Goal: Task Accomplishment & Management: Manage account settings

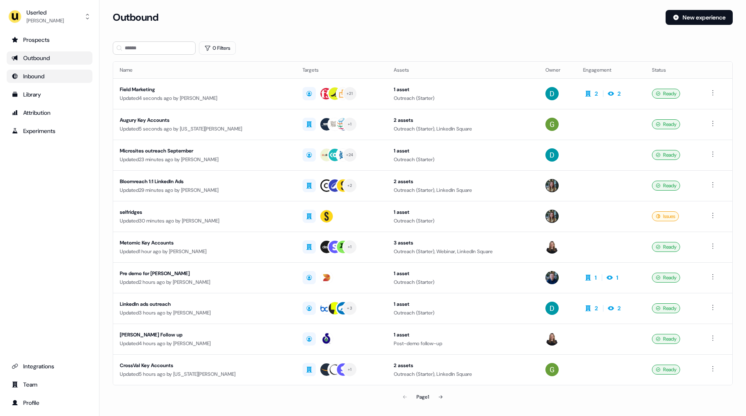
click at [42, 73] on div "Inbound" at bounding box center [50, 76] width 76 height 8
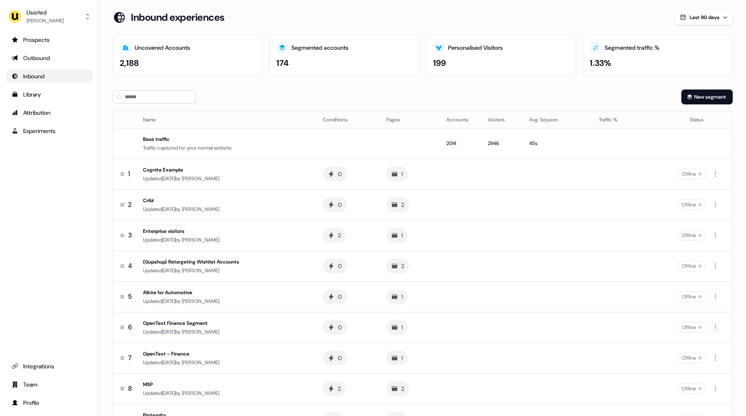
click at [39, 73] on div "Inbound" at bounding box center [50, 76] width 76 height 8
click at [52, 178] on div "Prospects Outbound Inbound Library Attribution Experiments Integrations Team Pr…" at bounding box center [50, 221] width 86 height 376
click at [40, 365] on div "Integrations" at bounding box center [50, 366] width 76 height 8
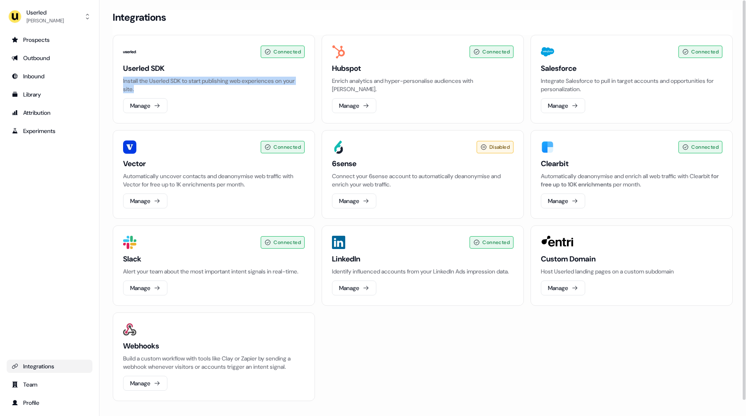
drag, startPoint x: 159, startPoint y: 88, endPoint x: 118, endPoint y: 80, distance: 41.3
click at [118, 80] on div "Connected Userled SDK Install the Userled SDK to start publishing web experienc…" at bounding box center [214, 79] width 202 height 89
click at [120, 80] on div "Connected Userled SDK Install the Userled SDK to start publishing web experienc…" at bounding box center [214, 79] width 202 height 89
click at [141, 103] on button "Manage" at bounding box center [145, 105] width 44 height 15
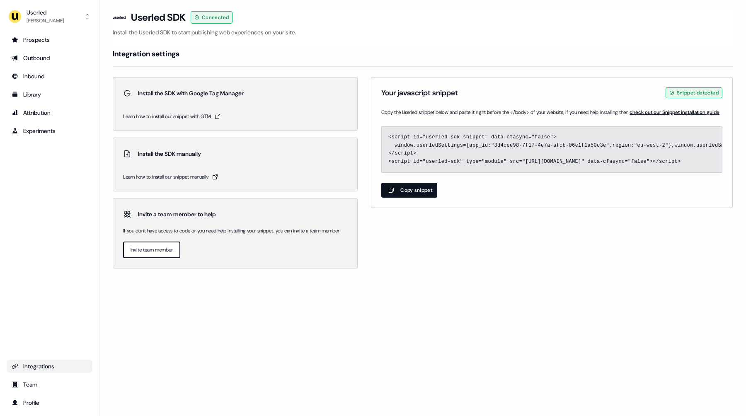
drag, startPoint x: 389, startPoint y: 148, endPoint x: 659, endPoint y: 181, distance: 272.1
click at [659, 172] on span "<script id="userled-sdk-snippet" data-cfasync="false"> window.userledSettings={…" at bounding box center [552, 150] width 340 height 46
click at [486, 278] on section "Loading... Userled SDK Connected Install the Userled SDK to start publishing we…" at bounding box center [422, 151] width 646 height 282
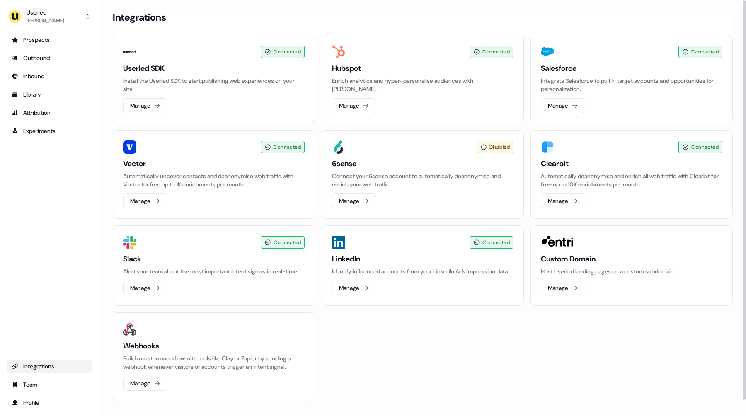
click at [56, 184] on div "Prospects Outbound Inbound Library Attribution Experiments Integrations Team Pr…" at bounding box center [50, 221] width 86 height 376
click at [29, 72] on div "Inbound" at bounding box center [50, 76] width 76 height 8
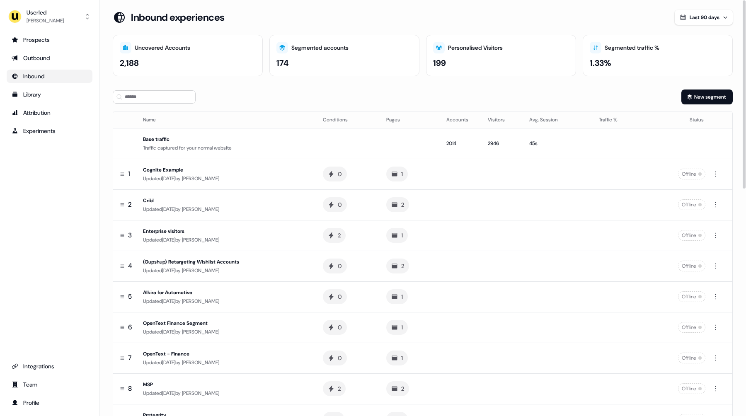
click at [291, 90] on div "New segment" at bounding box center [423, 96] width 620 height 15
drag, startPoint x: 589, startPoint y: 59, endPoint x: 607, endPoint y: 65, distance: 18.9
click at [607, 65] on div "1.33%" at bounding box center [600, 63] width 22 height 12
click at [354, 54] on div "Segmented accounts 174" at bounding box center [344, 55] width 150 height 41
drag, startPoint x: 119, startPoint y: 64, endPoint x: 153, endPoint y: 67, distance: 33.6
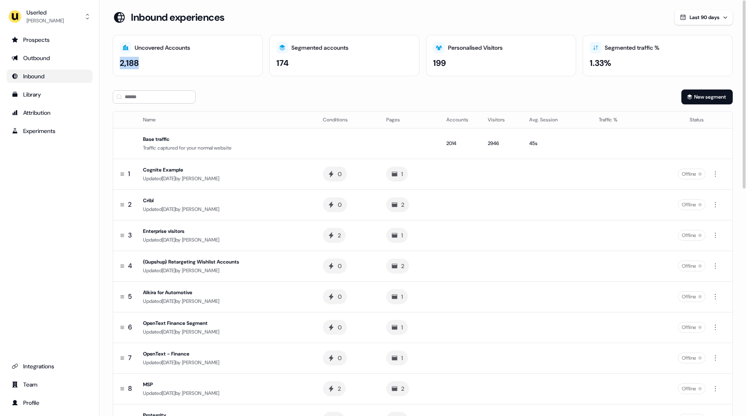
click at [153, 67] on div "Uncovered Accounts 2,188" at bounding box center [188, 55] width 150 height 41
drag, startPoint x: 445, startPoint y: 67, endPoint x: 417, endPoint y: 64, distance: 28.0
click at [417, 64] on div "Uncovered Accounts 2,188 Segmented accounts 174 Personalised Visitors 199 Segme…" at bounding box center [423, 55] width 620 height 41
click at [434, 65] on div "199" at bounding box center [439, 63] width 13 height 12
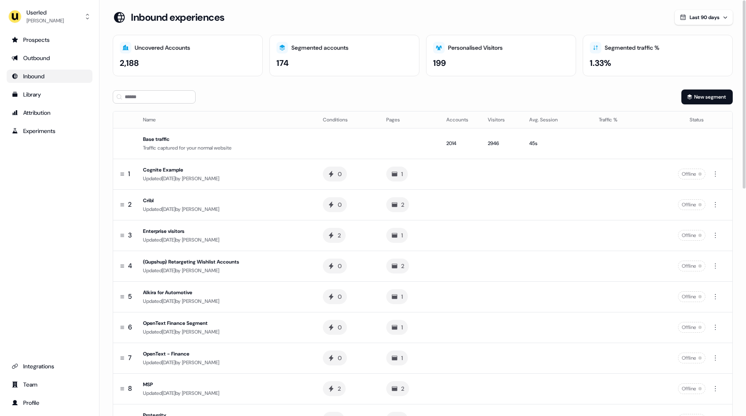
click at [602, 64] on div "1.33%" at bounding box center [600, 63] width 22 height 12
click at [573, 94] on div "New segment" at bounding box center [423, 96] width 620 height 15
drag, startPoint x: 611, startPoint y: 63, endPoint x: 585, endPoint y: 62, distance: 25.3
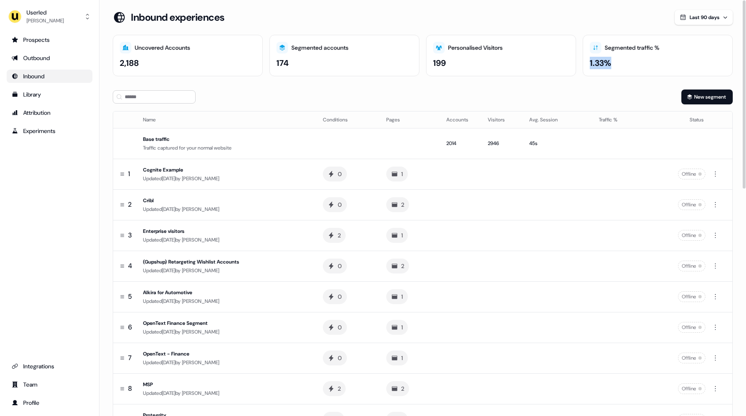
click at [585, 62] on div "Segmented traffic % 1.33%" at bounding box center [657, 55] width 150 height 41
click at [404, 98] on div "New segment" at bounding box center [423, 96] width 620 height 15
click at [47, 79] on div "Inbound" at bounding box center [50, 76] width 76 height 8
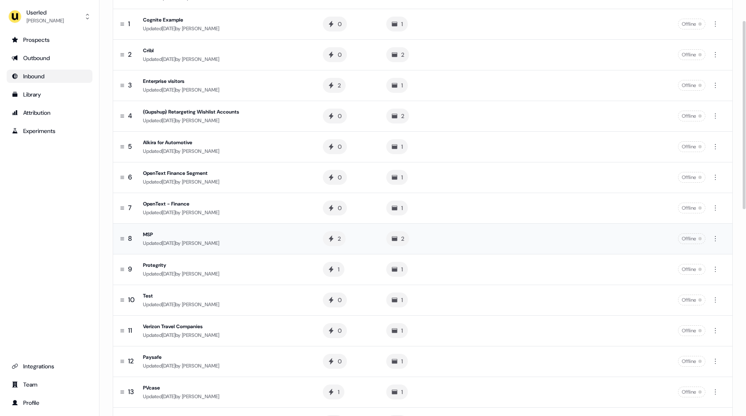
scroll to position [157, 0]
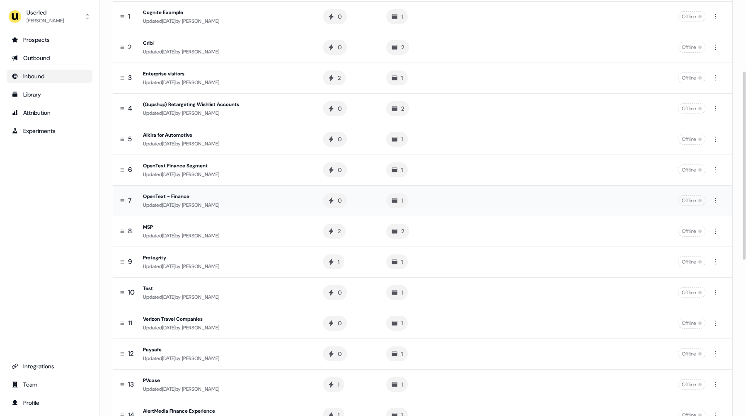
click at [211, 202] on span "[PERSON_NAME]" at bounding box center [200, 205] width 37 height 7
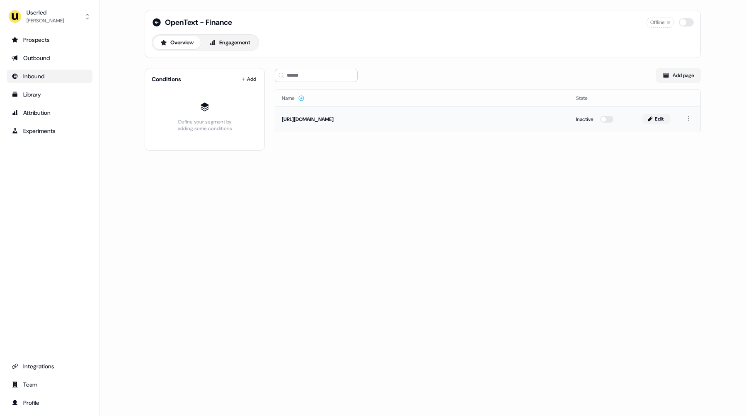
click at [656, 118] on button "Edit" at bounding box center [656, 119] width 28 height 10
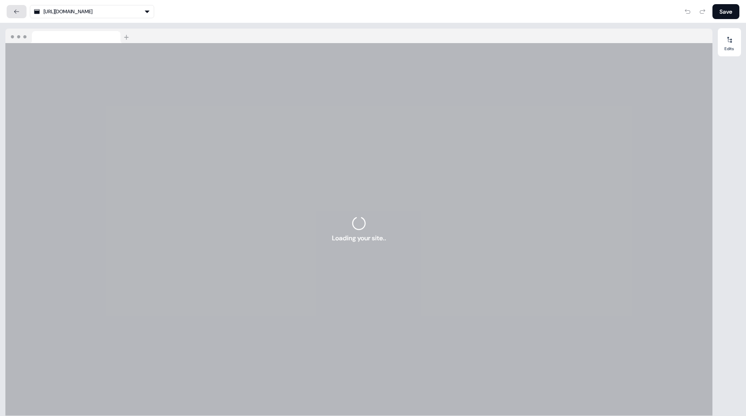
click at [19, 10] on icon at bounding box center [16, 11] width 7 height 7
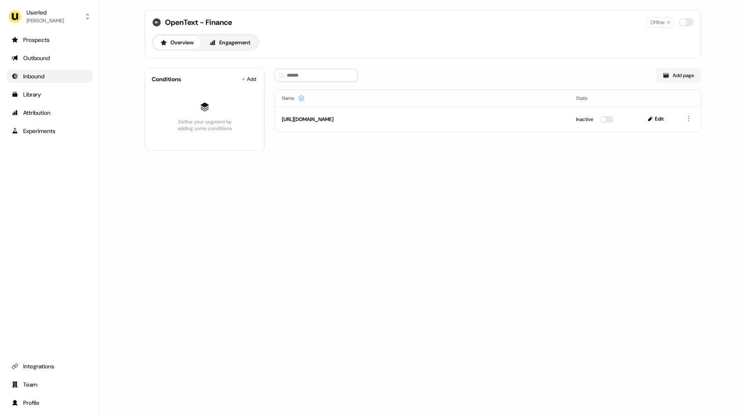
click at [159, 26] on icon at bounding box center [157, 22] width 10 height 10
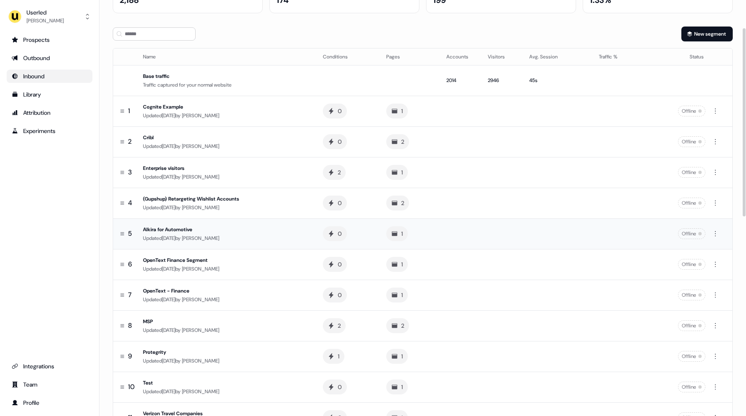
scroll to position [68, 0]
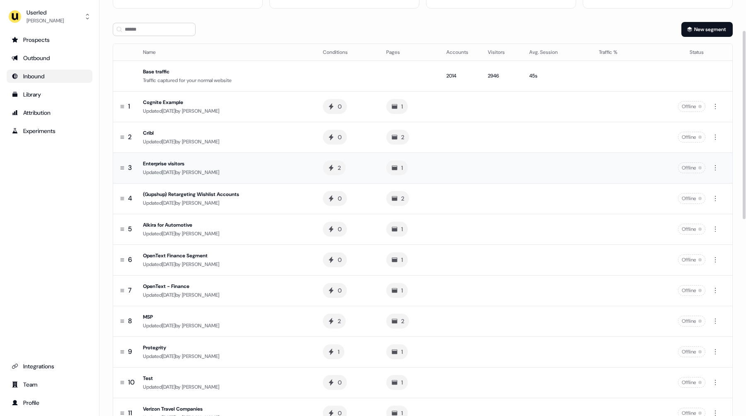
click at [267, 171] on div "Updated [DATE] by [PERSON_NAME]" at bounding box center [226, 172] width 167 height 8
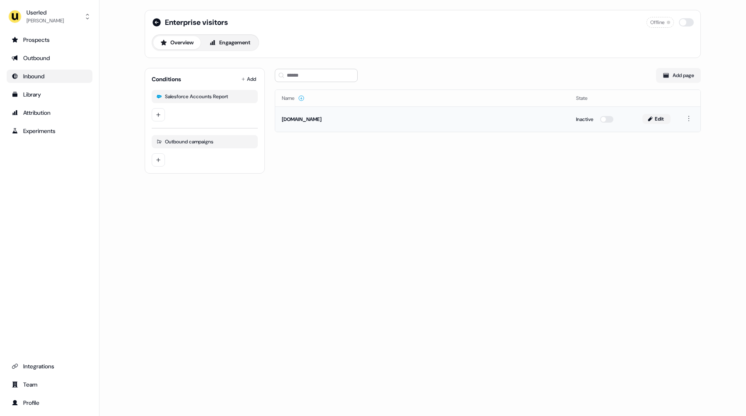
click at [659, 123] on button "Edit" at bounding box center [656, 119] width 28 height 10
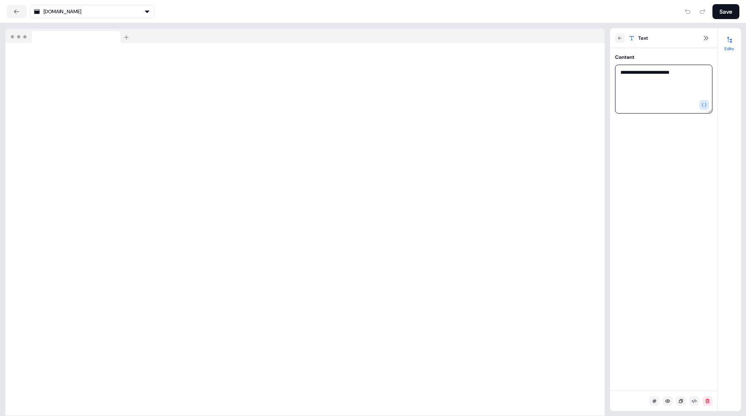
click at [690, 75] on textarea "**********" at bounding box center [663, 89] width 97 height 49
type textarea "**********"
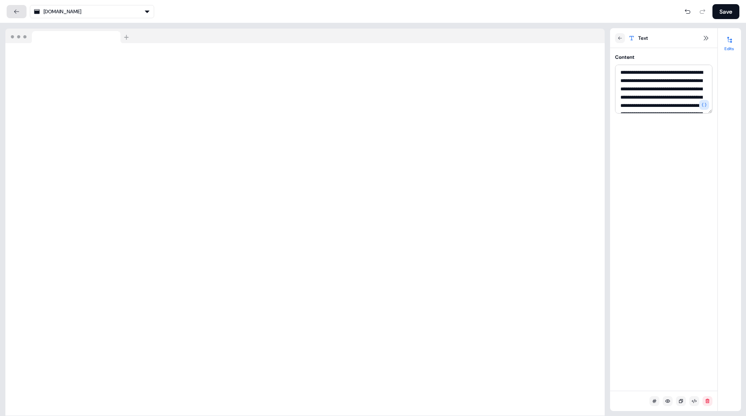
click at [17, 16] on button at bounding box center [17, 11] width 20 height 13
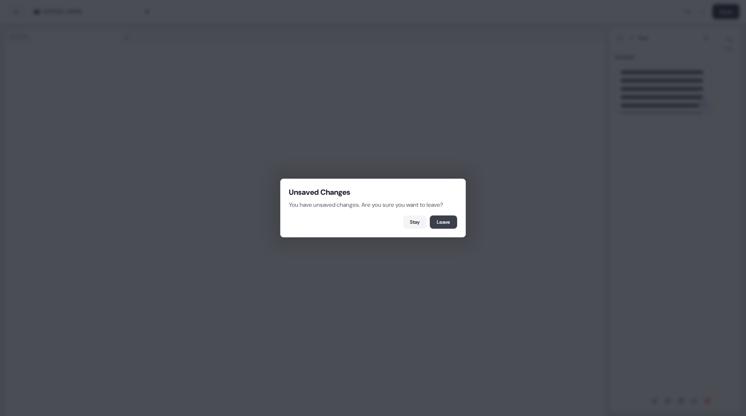
click at [443, 226] on button "Leave" at bounding box center [443, 221] width 27 height 13
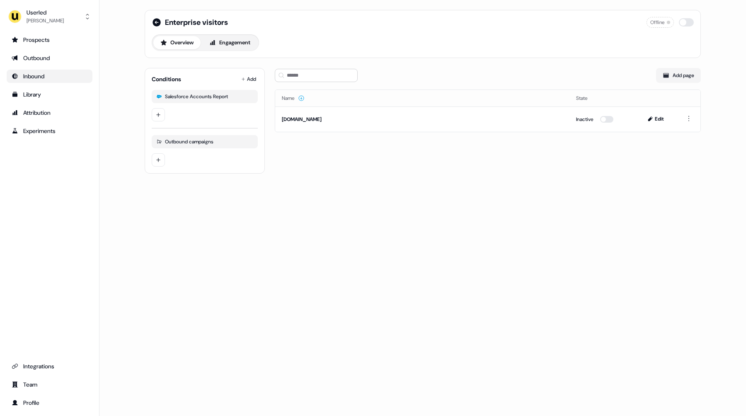
click at [34, 77] on div "Inbound" at bounding box center [50, 76] width 76 height 8
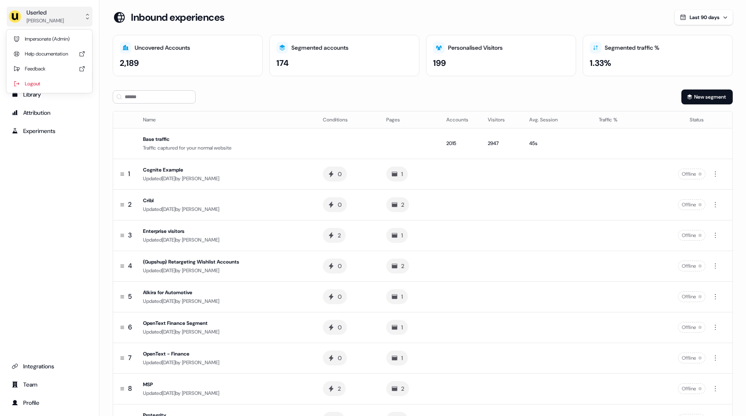
click at [50, 17] on div "[PERSON_NAME]" at bounding box center [45, 21] width 37 height 8
click at [44, 183] on div "Userled [PERSON_NAME] Impersonate (Admin) Help documentation Feedback Logout Pr…" at bounding box center [49, 208] width 99 height 416
click at [45, 60] on div "Outbound" at bounding box center [50, 58] width 76 height 8
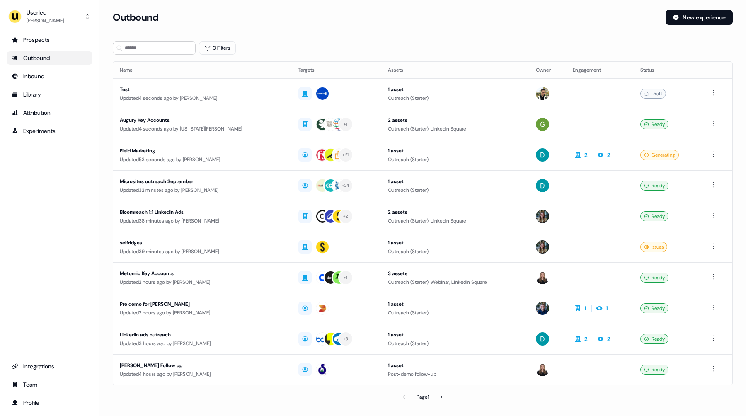
click at [52, 182] on div "Prospects Outbound Inbound Library Attribution Experiments Integrations Team Pr…" at bounding box center [50, 221] width 86 height 376
click at [22, 15] on div "Userled [PERSON_NAME]" at bounding box center [36, 16] width 56 height 17
click at [34, 34] on div "Impersonate (Admin)" at bounding box center [49, 38] width 79 height 15
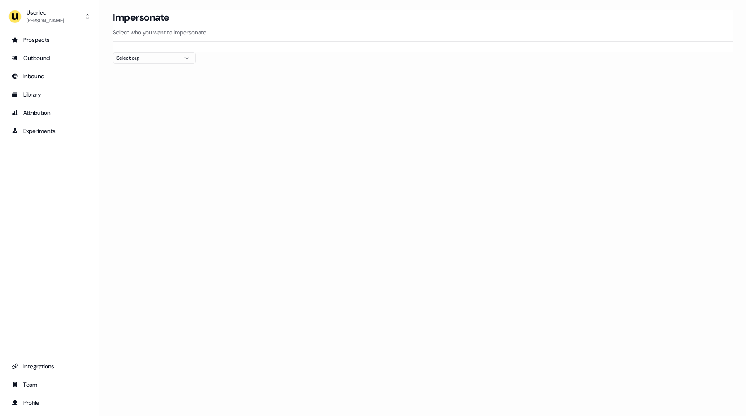
click at [135, 63] on button "Select org" at bounding box center [154, 58] width 83 height 12
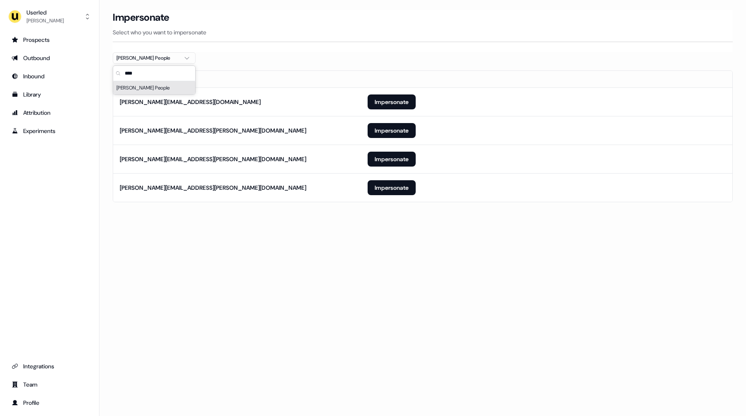
type input "****"
click at [326, 253] on div "Loading... Impersonate Select who you want to impersonate [PERSON_NAME] People …" at bounding box center [422, 208] width 646 height 416
click at [373, 194] on button "Impersonate" at bounding box center [391, 187] width 48 height 15
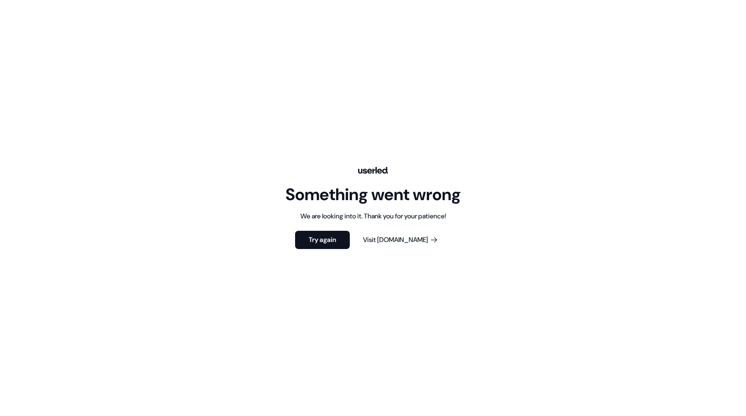
click at [326, 228] on div "Something went wrong We are looking into it. Thank you for your patience! Try a…" at bounding box center [373, 208] width 746 height 416
click at [328, 237] on button "Try again" at bounding box center [322, 240] width 55 height 18
click at [323, 241] on button "Try again" at bounding box center [322, 240] width 55 height 18
